Goal: Transaction & Acquisition: Book appointment/travel/reservation

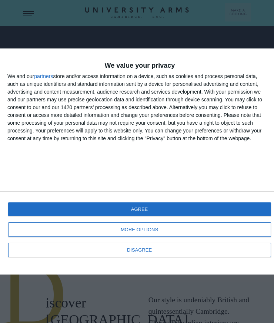
scroll to position [73, 0]
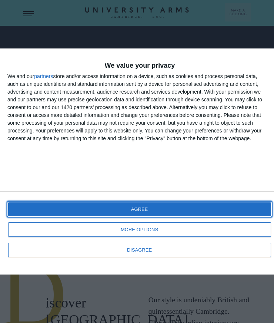
click at [210, 210] on button "AGREE" at bounding box center [139, 209] width 263 height 14
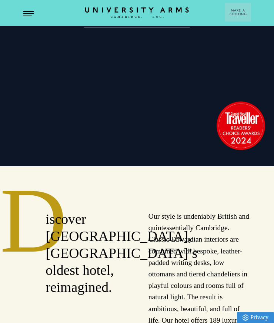
scroll to position [162, 0]
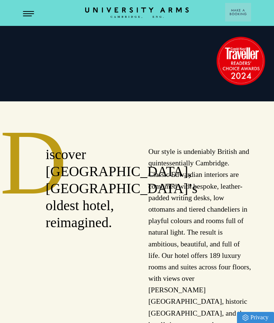
click at [227, 224] on p "Our style is undeniably British and quintessentially Cambridge. Classic Edwardi…" at bounding box center [199, 238] width 103 height 185
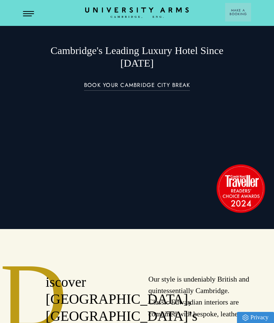
scroll to position [0, 0]
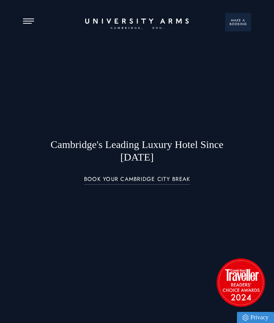
click at [235, 20] on span "Make a Booking" at bounding box center [237, 21] width 17 height 7
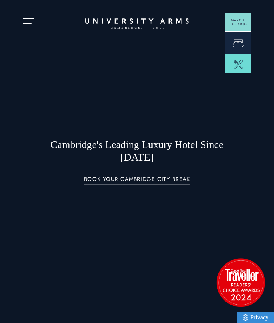
click at [236, 41] on icon at bounding box center [237, 42] width 11 height 11
